Goal: Information Seeking & Learning: Learn about a topic

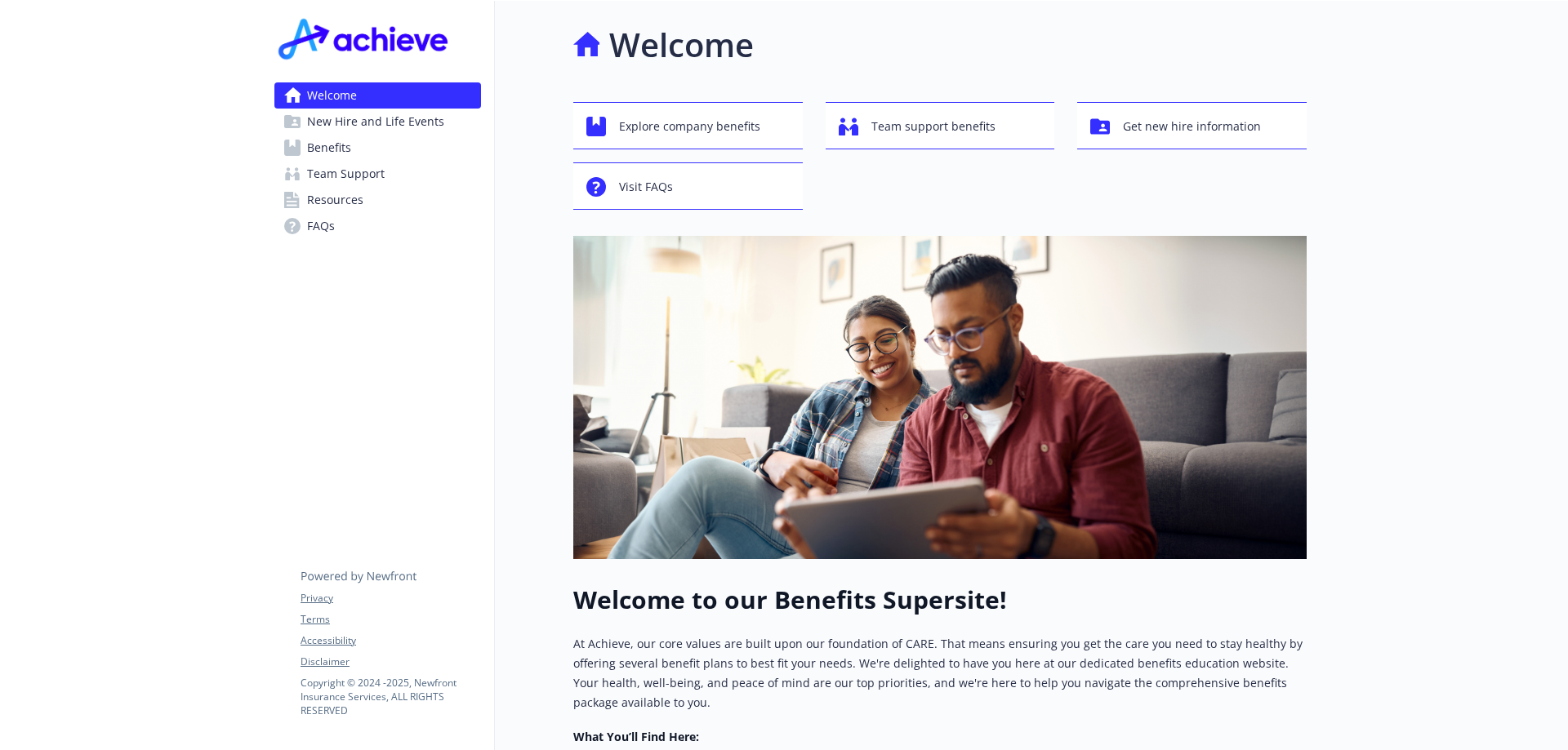
click at [347, 146] on span "Benefits" at bounding box center [329, 148] width 44 height 26
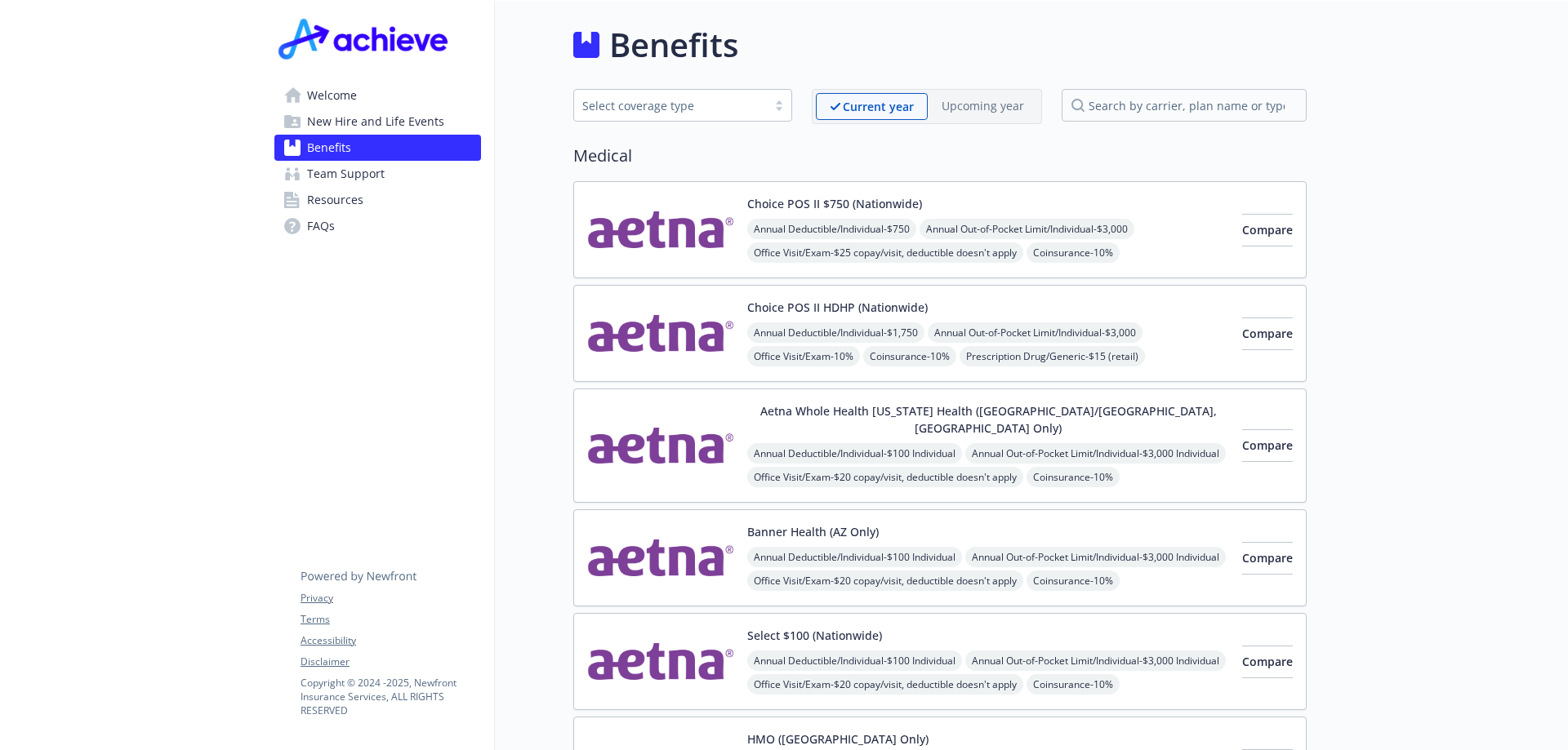
scroll to position [245, 0]
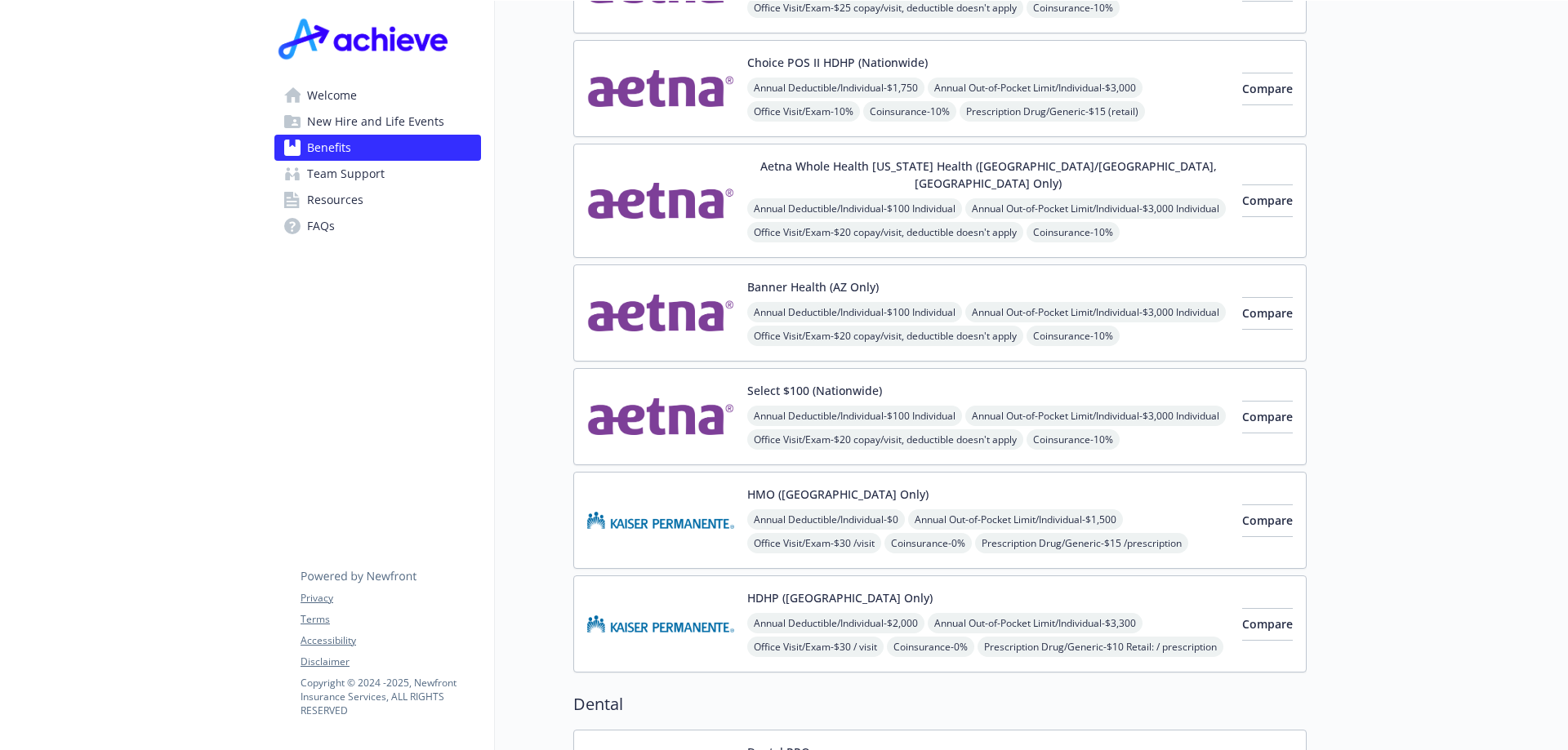
click at [773, 279] on button "Banner Health (AZ Only)" at bounding box center [813, 287] width 131 height 17
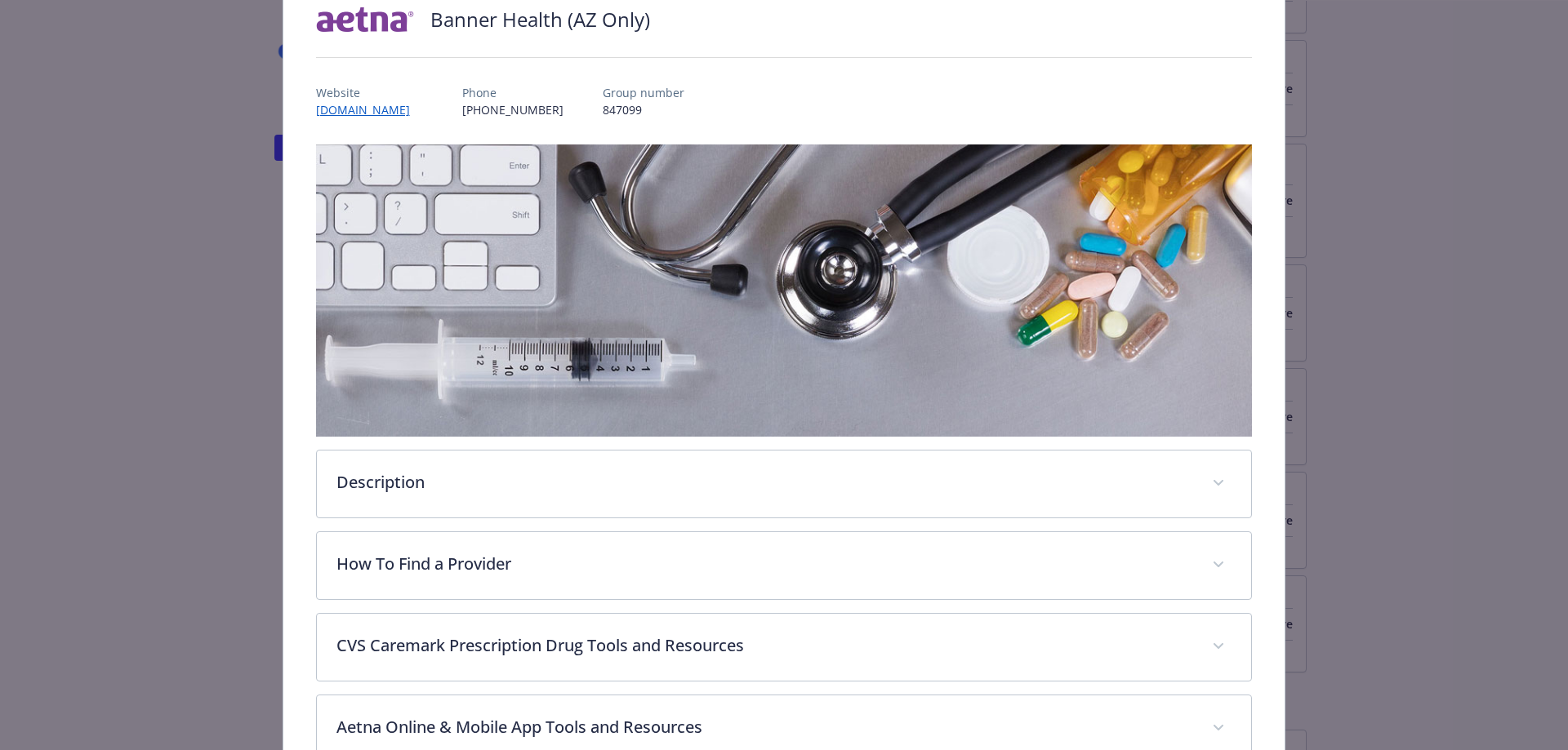
scroll to position [49, 0]
